Goal: Task Accomplishment & Management: Manage account settings

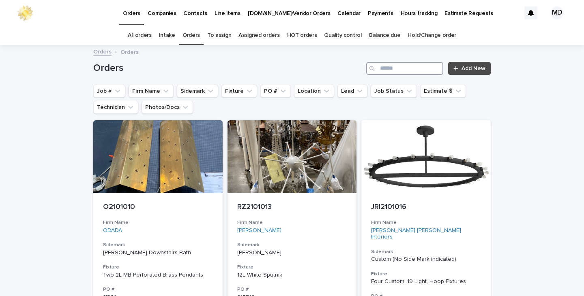
click at [382, 67] on input "Search" at bounding box center [404, 68] width 77 height 13
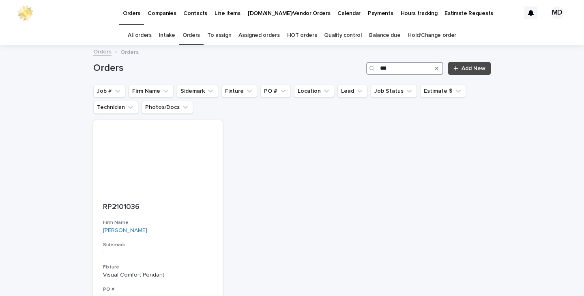
type input "***"
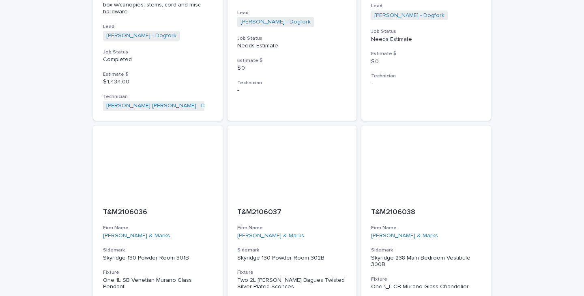
scroll to position [1621, 0]
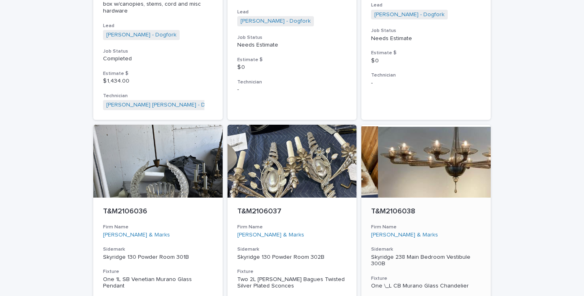
click at [426, 254] on p "Skyridge 238 Main Bedroom Vestibule 300B" at bounding box center [426, 261] width 110 height 14
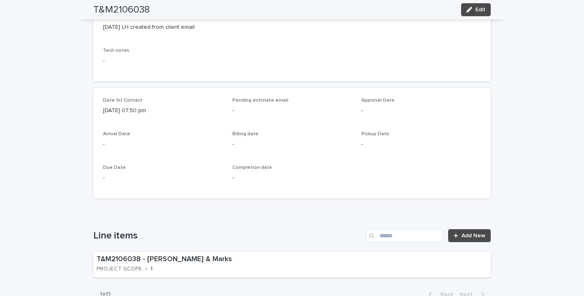
scroll to position [243, 0]
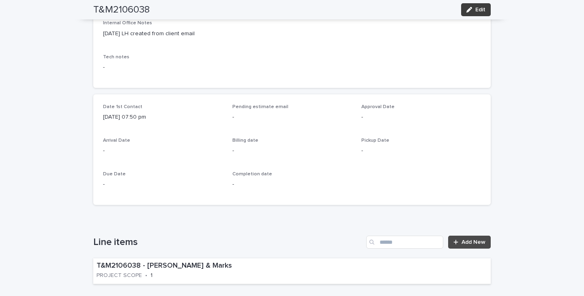
click at [472, 7] on button "Edit" at bounding box center [476, 9] width 30 height 13
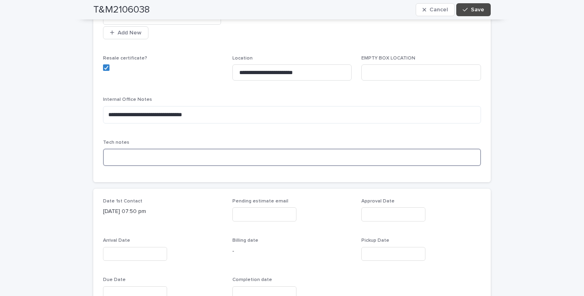
drag, startPoint x: 120, startPoint y: 134, endPoint x: 128, endPoint y: 135, distance: 8.3
click at [120, 149] on textarea at bounding box center [292, 157] width 378 height 17
click at [170, 149] on textarea "**********" at bounding box center [292, 157] width 378 height 17
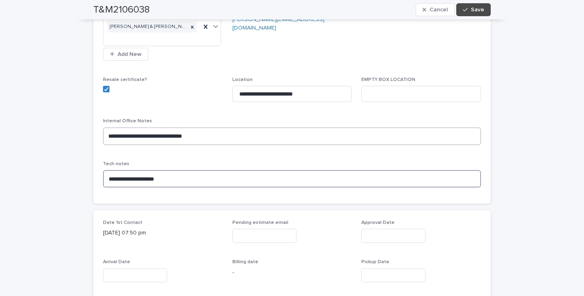
scroll to position [203, 0]
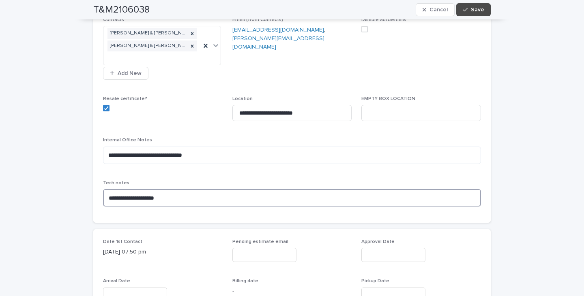
click at [151, 189] on textarea "**********" at bounding box center [292, 197] width 378 height 17
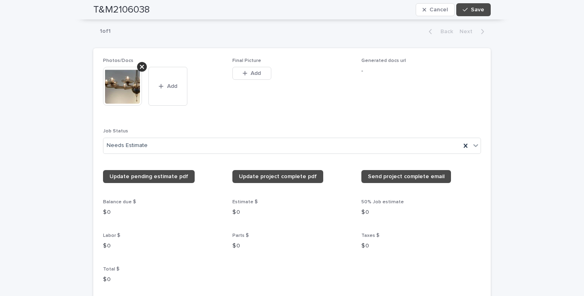
scroll to position [648, 0]
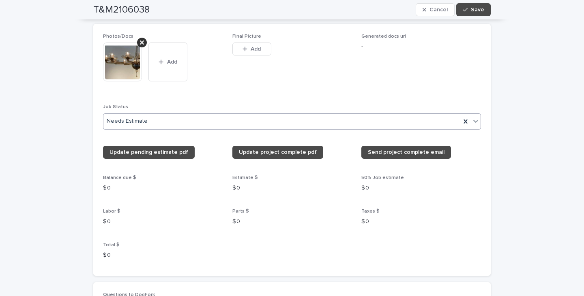
type textarea "**********"
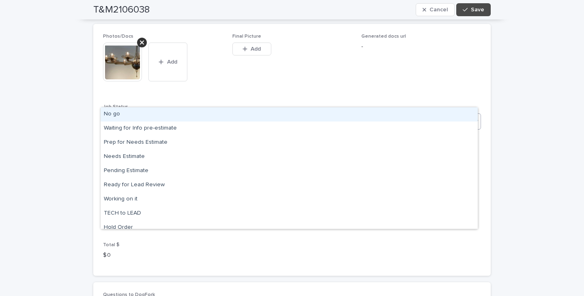
click at [473, 117] on icon at bounding box center [475, 121] width 8 height 8
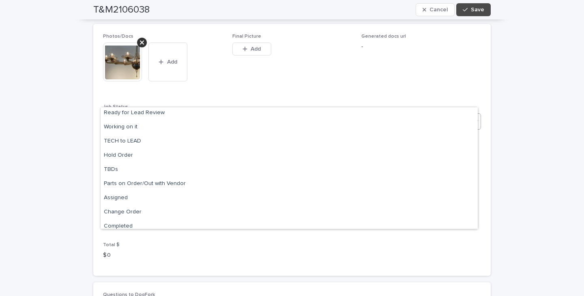
scroll to position [77, 0]
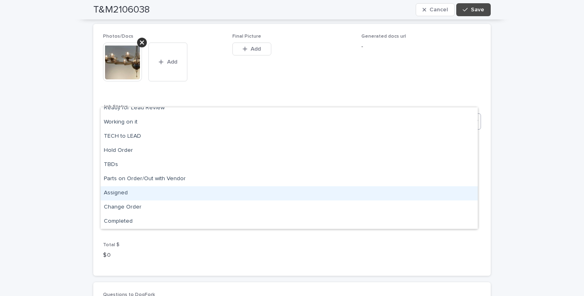
click at [117, 192] on div "Assigned" at bounding box center [289, 193] width 377 height 14
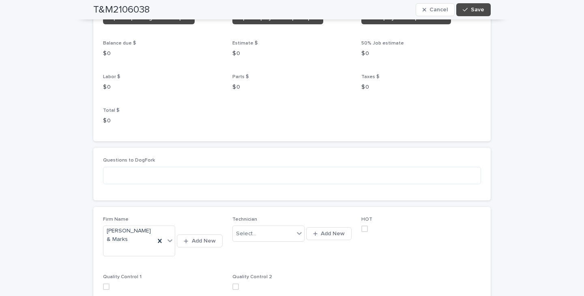
scroll to position [811, 0]
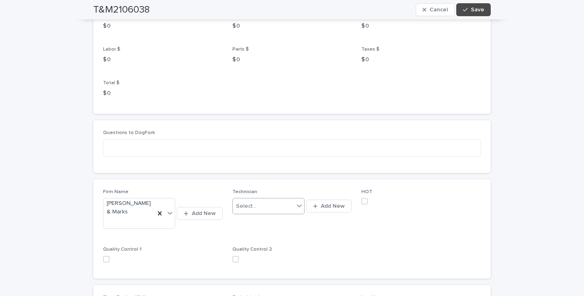
click at [297, 205] on icon at bounding box center [299, 206] width 5 height 3
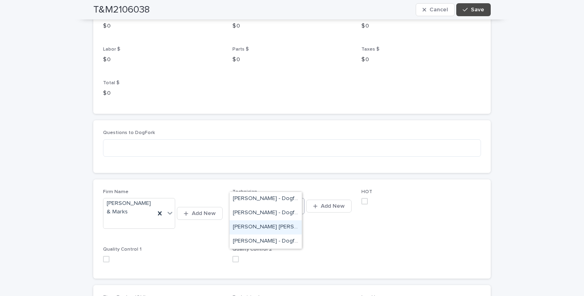
click at [261, 229] on div "[PERSON_NAME] [PERSON_NAME] - Dogfork - Technician" at bounding box center [265, 227] width 72 height 14
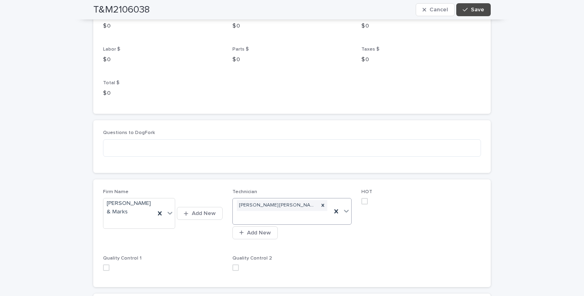
click at [363, 198] on span at bounding box center [364, 201] width 6 height 6
click at [479, 9] on span "Save" at bounding box center [477, 10] width 13 height 6
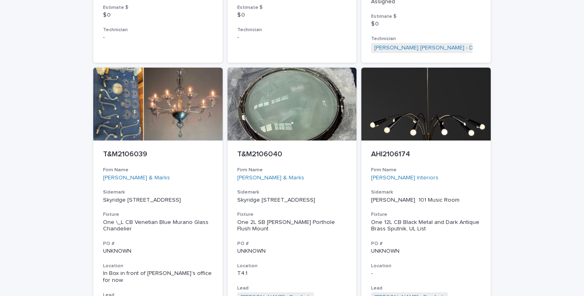
scroll to position [2012, 0]
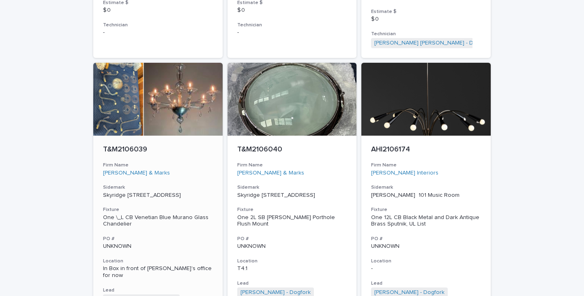
click at [126, 192] on p "Skyridge [STREET_ADDRESS]" at bounding box center [158, 195] width 110 height 7
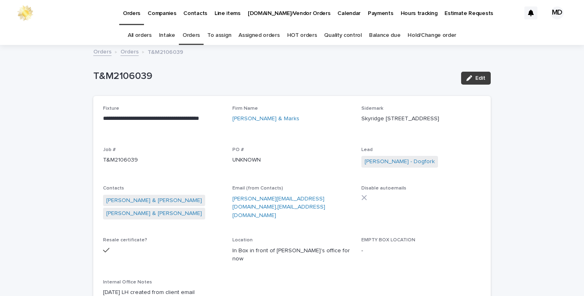
click at [479, 81] on button "Edit" at bounding box center [476, 78] width 30 height 13
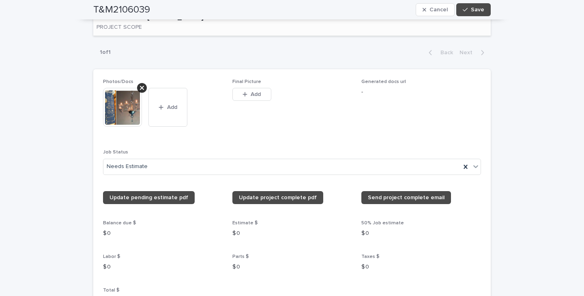
scroll to position [608, 0]
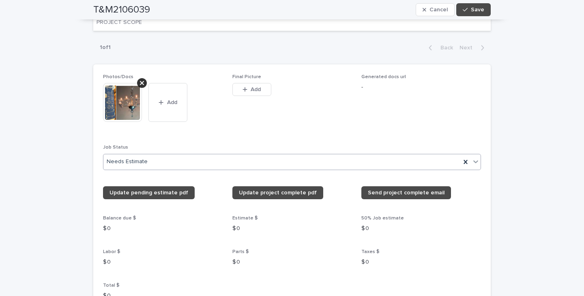
click at [473, 160] on icon at bounding box center [475, 161] width 5 height 3
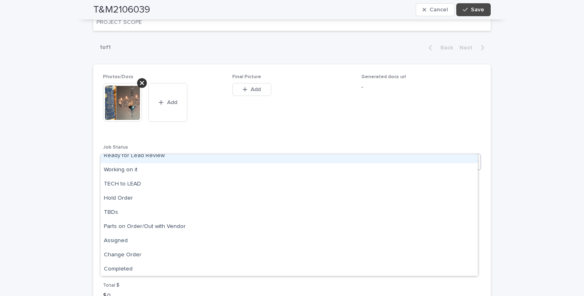
scroll to position [77, 0]
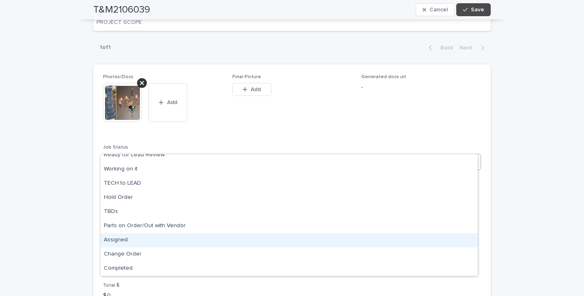
click at [118, 240] on div "Assigned" at bounding box center [289, 240] width 377 height 14
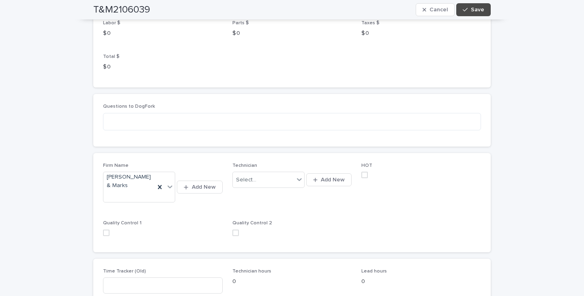
scroll to position [851, 0]
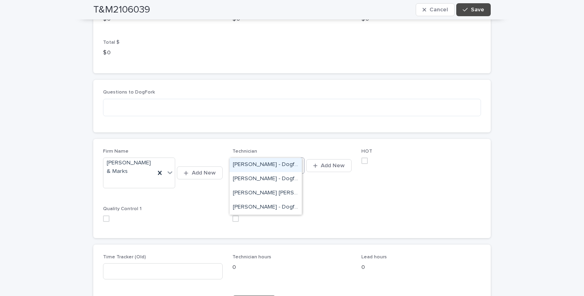
click at [297, 161] on icon at bounding box center [299, 165] width 8 height 8
click at [253, 205] on div "[PERSON_NAME] - Dogfork - Technician" at bounding box center [265, 208] width 72 height 14
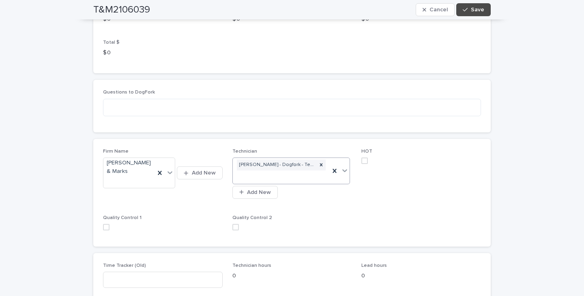
drag, startPoint x: 362, startPoint y: 144, endPoint x: 385, endPoint y: 81, distance: 67.5
click at [364, 149] on div "HOT" at bounding box center [421, 160] width 120 height 22
click at [363, 158] on span at bounding box center [364, 161] width 6 height 6
click at [465, 11] on div "button" at bounding box center [466, 10] width 8 height 6
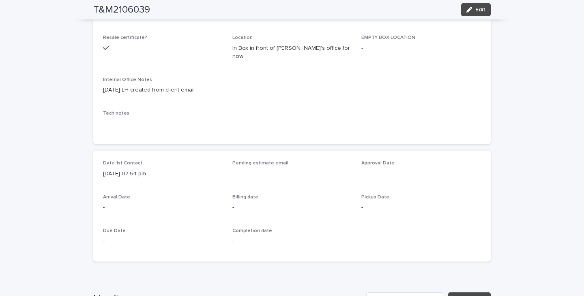
scroll to position [0, 0]
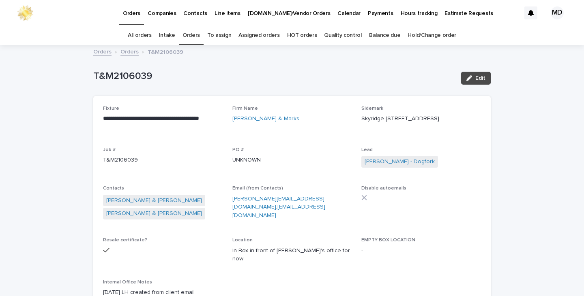
click at [197, 36] on link "Orders" at bounding box center [190, 35] width 17 height 19
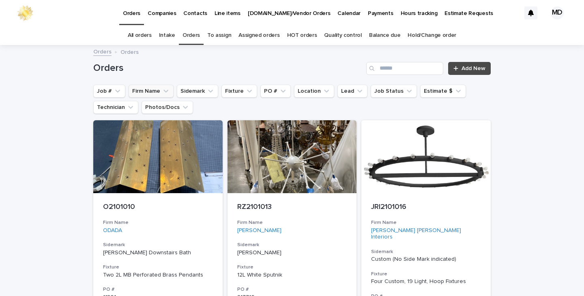
click at [146, 90] on button "Firm Name" at bounding box center [150, 91] width 45 height 13
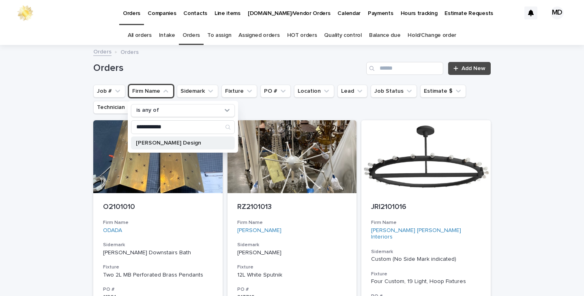
type input "**********"
click at [175, 142] on p "[PERSON_NAME] Design" at bounding box center [179, 143] width 86 height 6
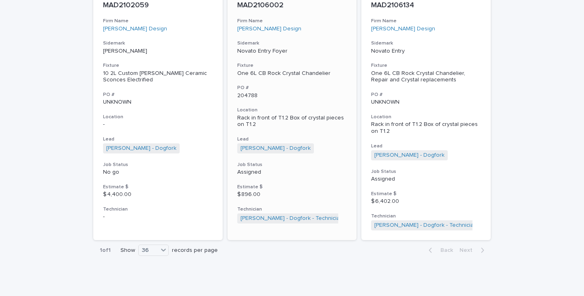
scroll to position [207, 0]
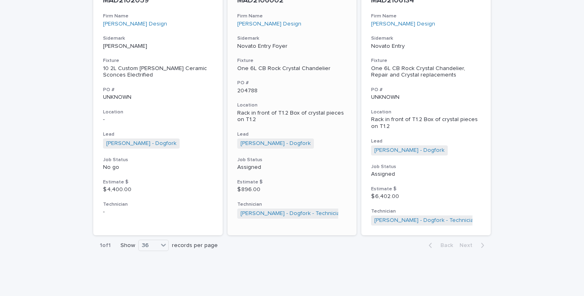
click at [291, 67] on div "One 6L CB Rock Crystal Chandelier" at bounding box center [292, 68] width 110 height 7
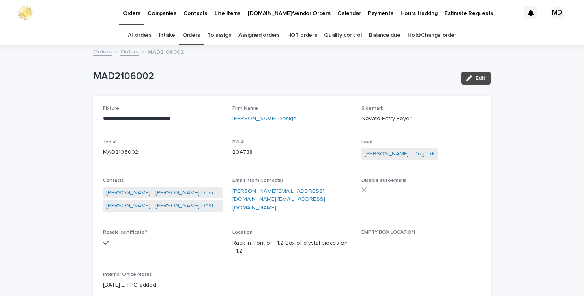
click at [193, 34] on link "Orders" at bounding box center [190, 35] width 17 height 19
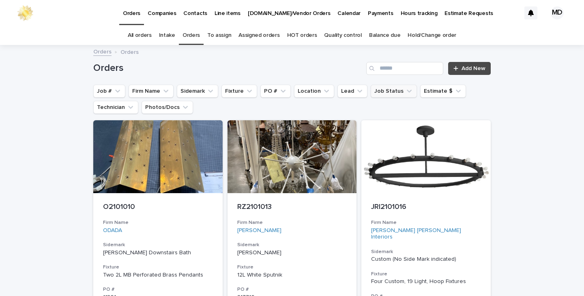
click at [380, 89] on button "Job Status" at bounding box center [393, 91] width 46 height 13
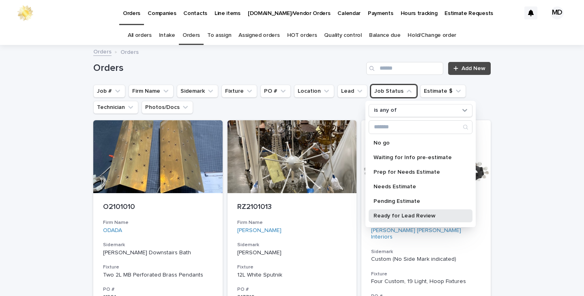
click at [400, 216] on p "Ready for Lead Review" at bounding box center [416, 216] width 86 height 6
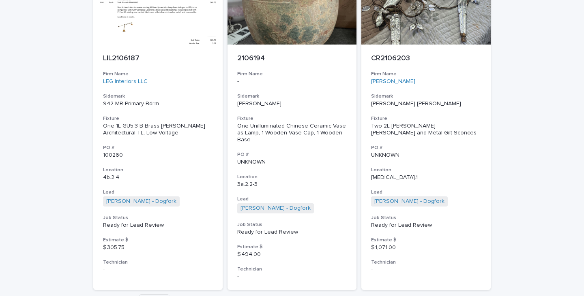
scroll to position [3759, 0]
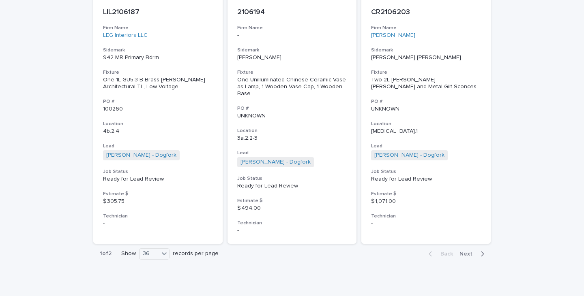
click at [463, 251] on span "Next" at bounding box center [468, 254] width 18 height 6
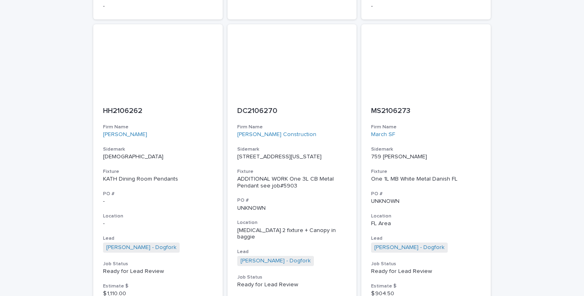
scroll to position [1404, 0]
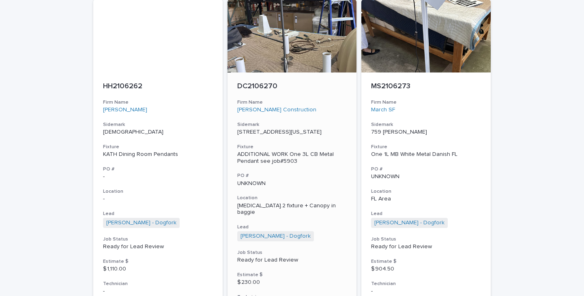
click at [261, 159] on div "ADDITIONAL WORK One 3L CB Metal Pendant see job#5903" at bounding box center [292, 158] width 110 height 14
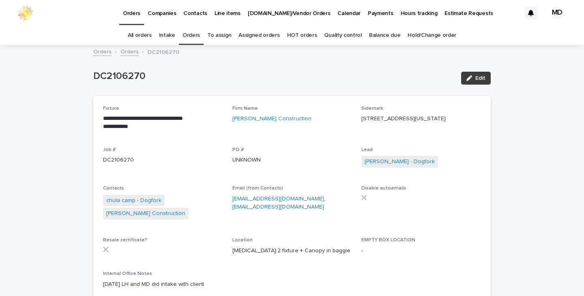
click at [475, 79] on span "Edit" at bounding box center [480, 78] width 10 height 6
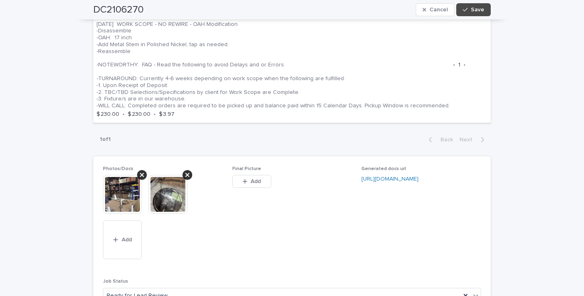
scroll to position [729, 0]
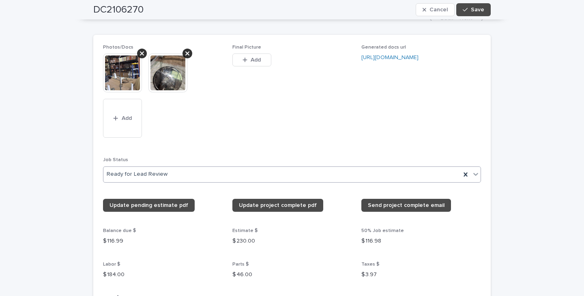
click at [471, 171] on icon at bounding box center [475, 174] width 8 height 8
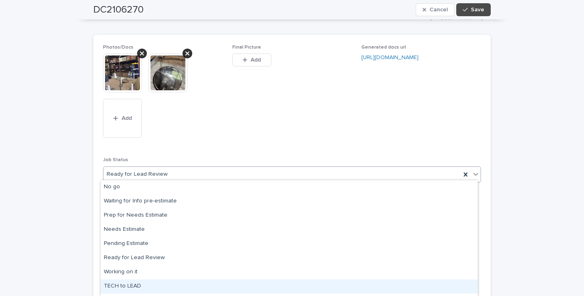
scroll to position [82, 0]
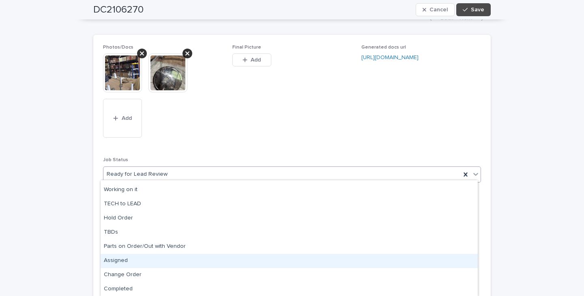
click at [119, 261] on div "Assigned" at bounding box center [289, 261] width 377 height 14
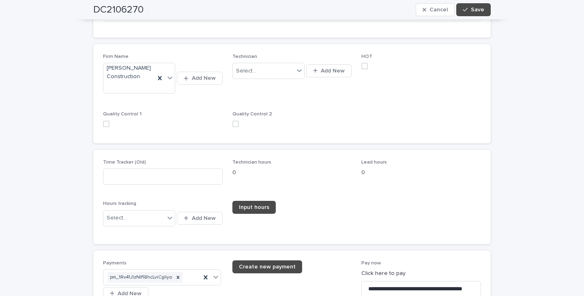
scroll to position [1094, 0]
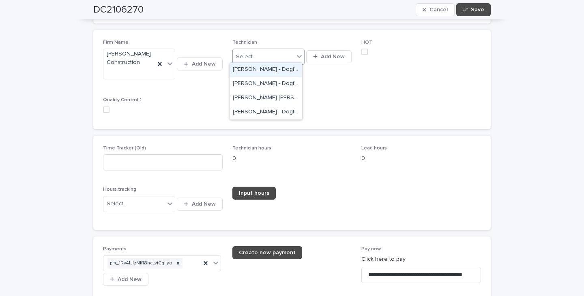
click at [297, 52] on icon at bounding box center [299, 56] width 8 height 8
click at [260, 110] on div "[PERSON_NAME] - Dogfork - Technician" at bounding box center [265, 112] width 72 height 14
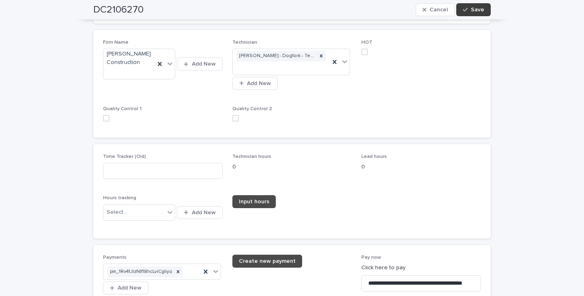
click at [477, 8] on span "Save" at bounding box center [477, 10] width 13 height 6
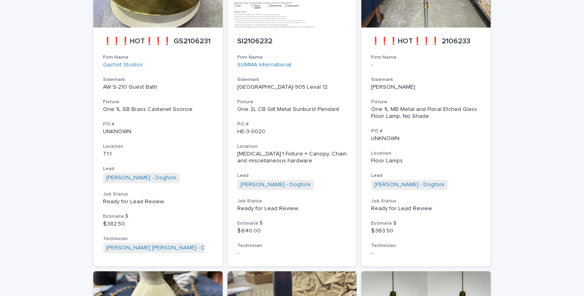
scroll to position [486, 0]
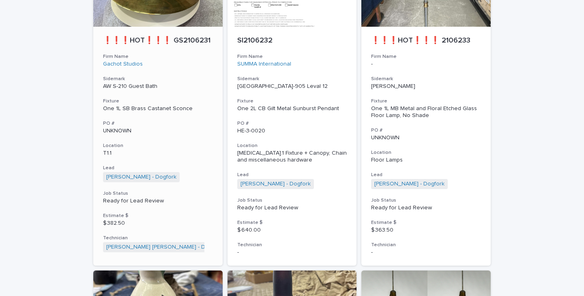
click at [124, 205] on p "Ready for Lead Review" at bounding box center [158, 201] width 110 height 7
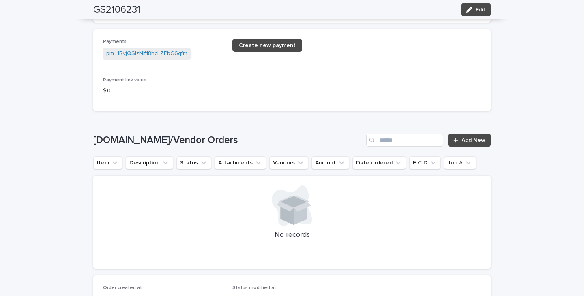
scroll to position [1135, 0]
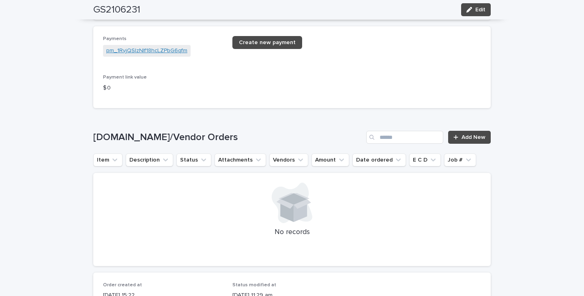
click at [156, 52] on link "pm_1RvjQSIzNIf18hcLZPbG6qfm" at bounding box center [146, 51] width 81 height 9
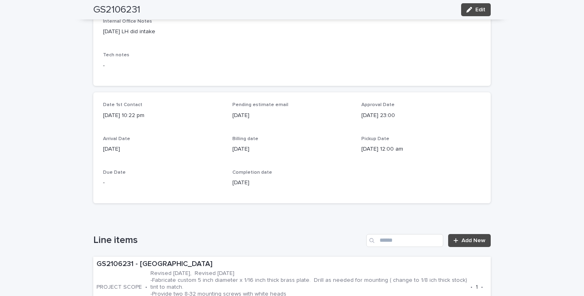
scroll to position [350, 0]
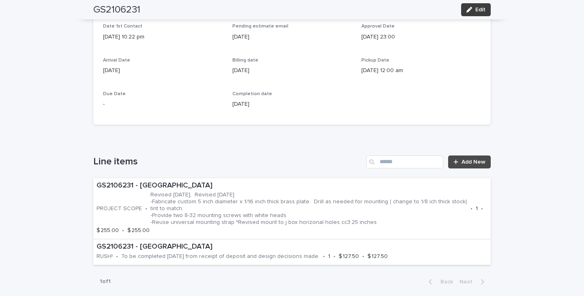
click at [477, 9] on span "Edit" at bounding box center [480, 10] width 10 height 6
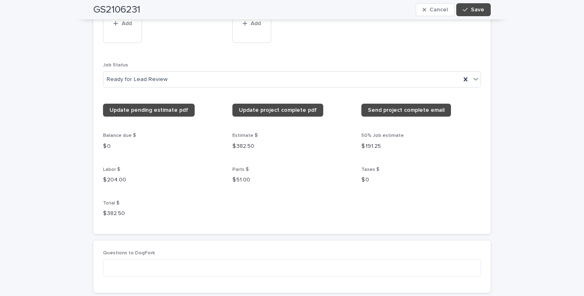
scroll to position [830, 0]
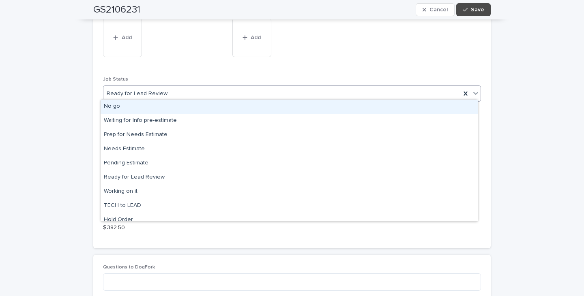
click at [473, 92] on icon at bounding box center [475, 93] width 5 height 3
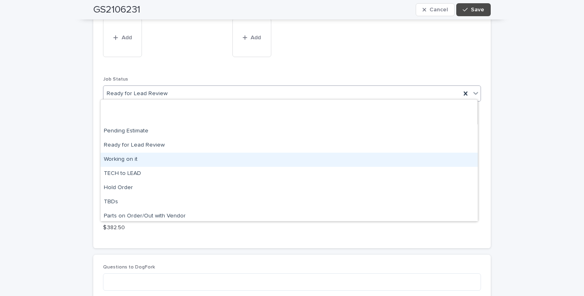
scroll to position [77, 0]
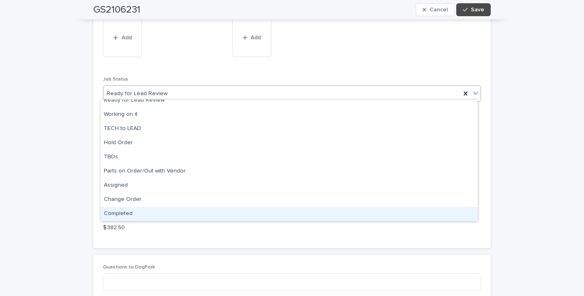
click at [118, 212] on div "Completed" at bounding box center [289, 214] width 377 height 14
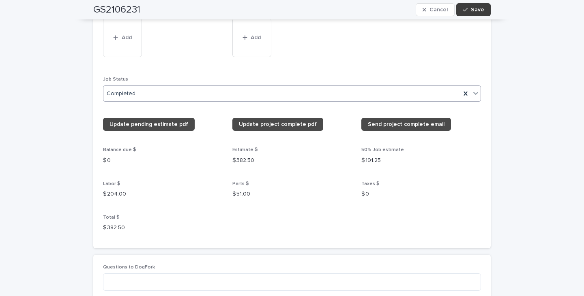
click at [467, 9] on div "button" at bounding box center [466, 10] width 8 height 6
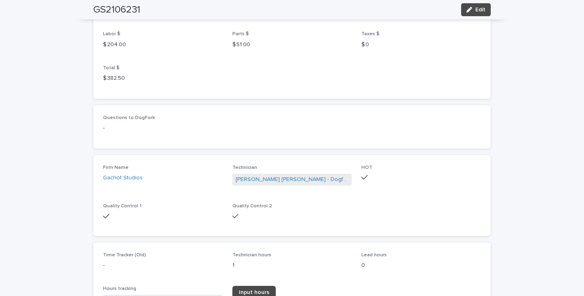
scroll to position [712, 0]
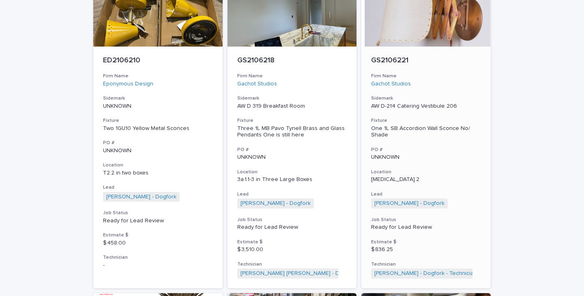
scroll to position [148, 0]
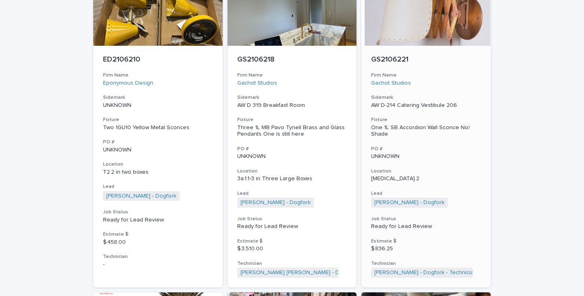
click at [421, 127] on div "One 1L SB Accordion Wall Sconce No/ Shade" at bounding box center [426, 131] width 110 height 14
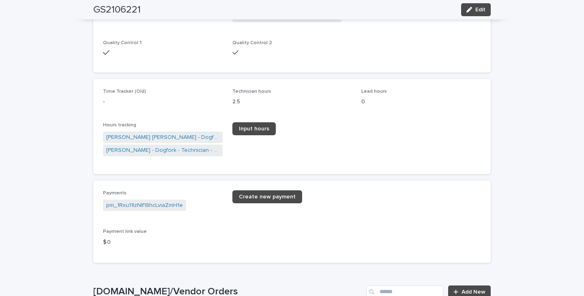
scroll to position [1297, 0]
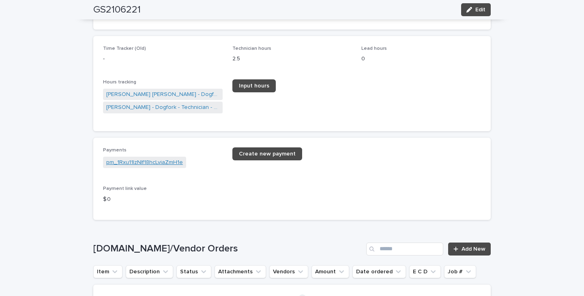
click at [167, 161] on link "pm_1Rxu11IzNIf18hcLviaZmH1e" at bounding box center [144, 162] width 77 height 9
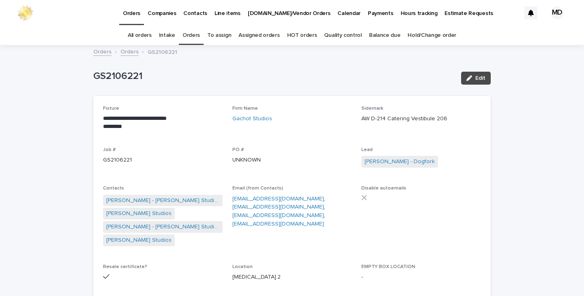
scroll to position [26, 0]
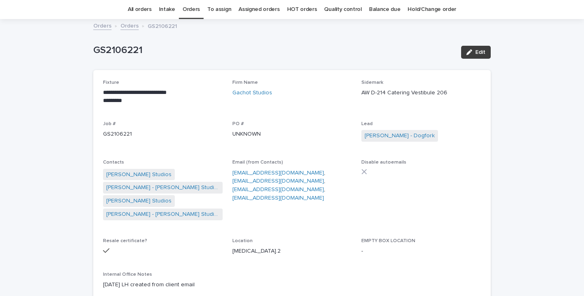
click at [480, 52] on span "Edit" at bounding box center [480, 52] width 10 height 6
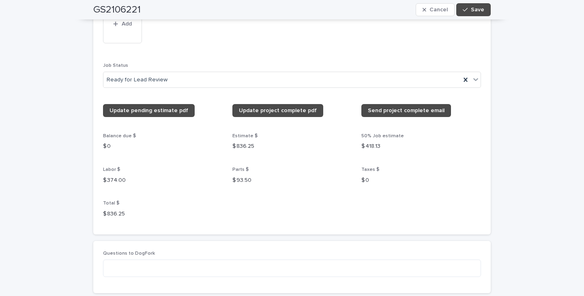
scroll to position [1120, 0]
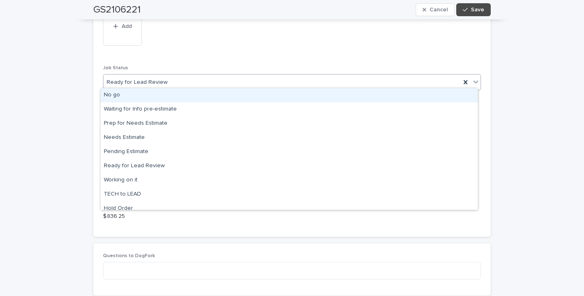
drag, startPoint x: 473, startPoint y: 78, endPoint x: 429, endPoint y: 77, distance: 43.8
click at [472, 78] on icon at bounding box center [475, 82] width 8 height 8
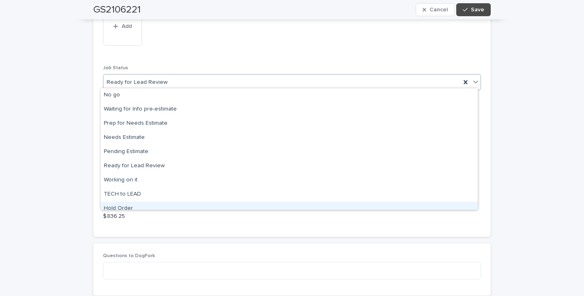
click at [134, 208] on div "Hold Order" at bounding box center [289, 209] width 377 height 14
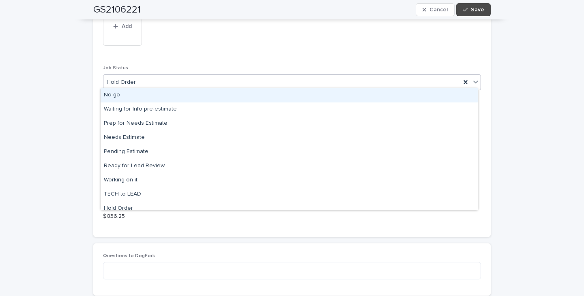
click at [473, 81] on icon at bounding box center [475, 82] width 5 height 3
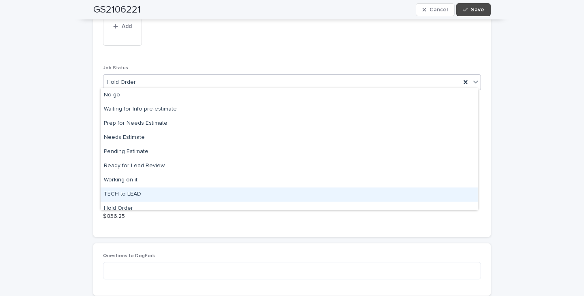
scroll to position [77, 0]
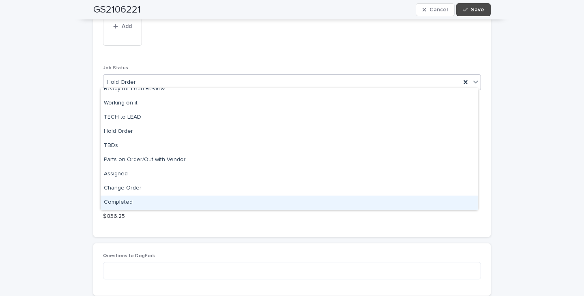
click at [118, 200] on div "Completed" at bounding box center [289, 203] width 377 height 14
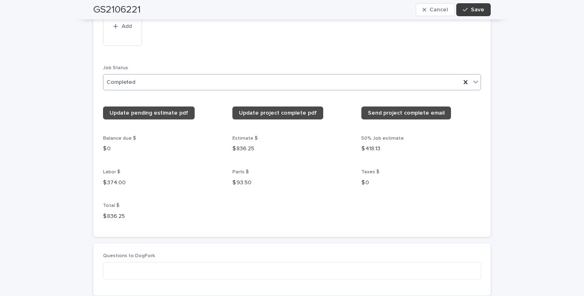
click at [471, 10] on span "Save" at bounding box center [477, 10] width 13 height 6
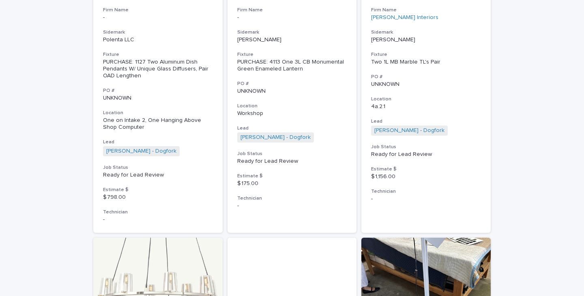
scroll to position [851, 0]
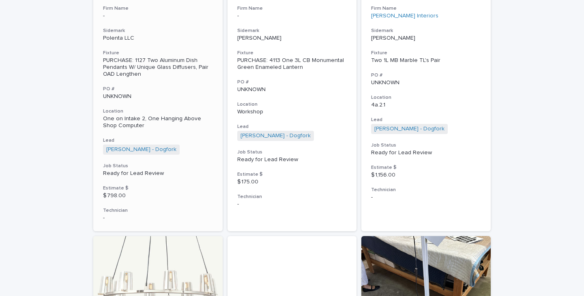
click at [138, 118] on p "One on Intake 2, One Hanging Above Shop Computer" at bounding box center [158, 123] width 110 height 14
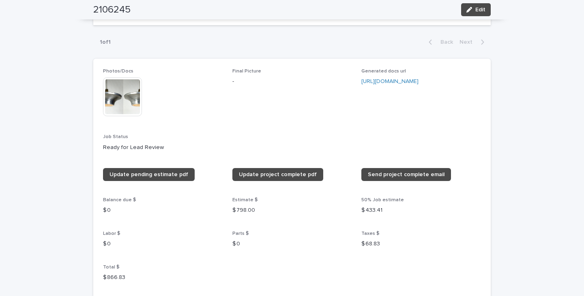
scroll to position [567, 0]
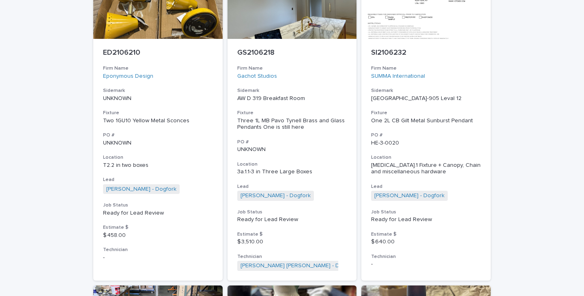
scroll to position [162, 0]
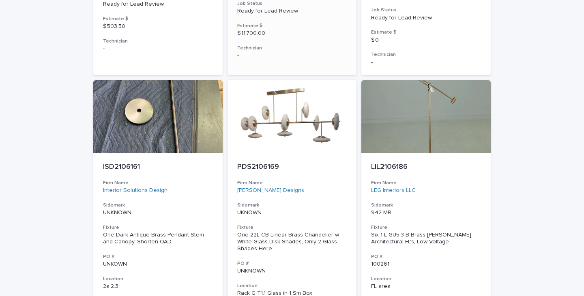
scroll to position [3191, 0]
